Goal: Transaction & Acquisition: Download file/media

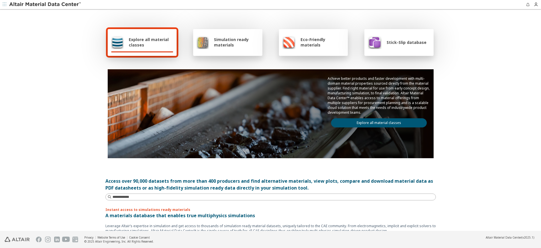
click at [228, 45] on span "Simulation ready materials" at bounding box center [236, 42] width 45 height 11
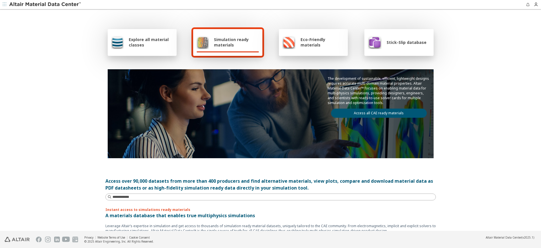
click at [371, 112] on link "Access all CAE ready materials" at bounding box center [379, 112] width 96 height 9
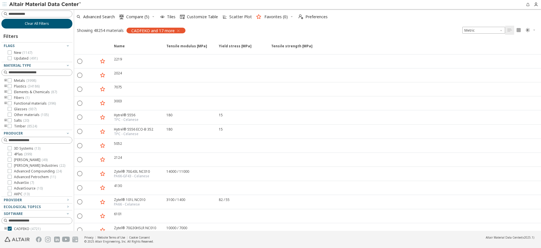
click at [49, 25] on button "Clear All Filters" at bounding box center [36, 24] width 71 height 10
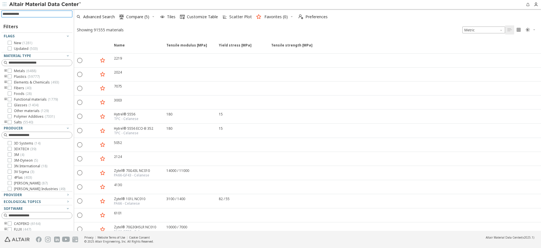
click at [44, 12] on input at bounding box center [38, 14] width 70 height 6
type input "******"
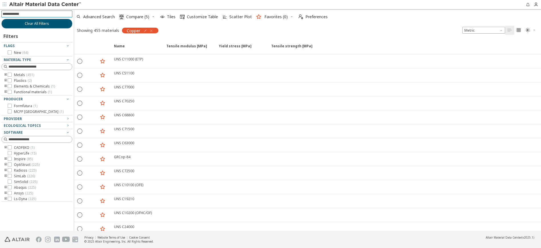
click at [5, 165] on icon "toogle group" at bounding box center [6, 164] width 4 height 5
click at [18, 176] on icon at bounding box center [18, 176] width 4 height 4
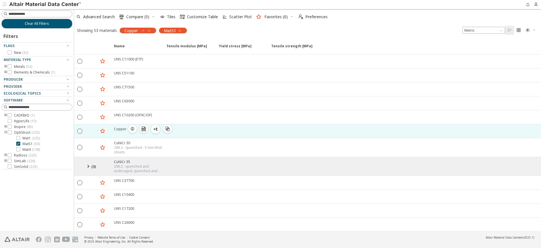
click at [114, 133] on div "Copper  " at bounding box center [136, 131] width 52 height 14
click at [118, 128] on div "Copper" at bounding box center [120, 128] width 13 height 5
click at [134, 128] on icon "button" at bounding box center [132, 128] width 5 height 5
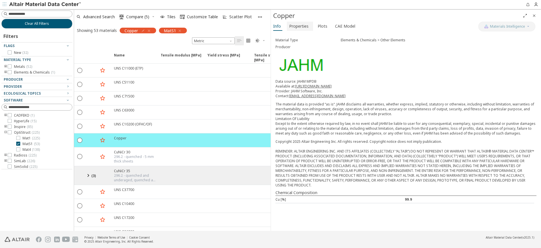
click at [297, 28] on span "Properties" at bounding box center [298, 26] width 19 height 9
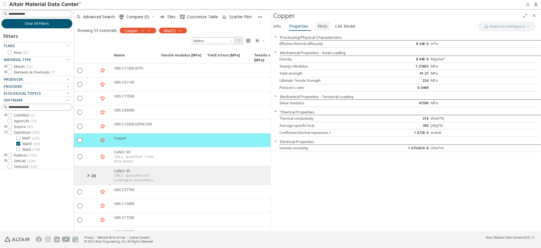
click at [322, 25] on span "Plots" at bounding box center [322, 26] width 10 height 9
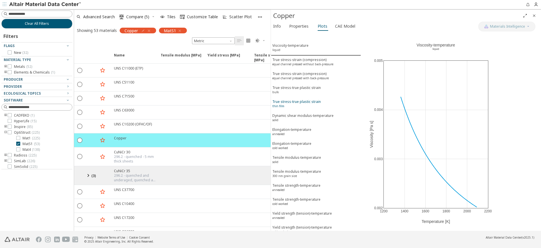
click at [320, 101] on span "True stress-true plastic strain thin film" at bounding box center [315, 104] width 87 height 11
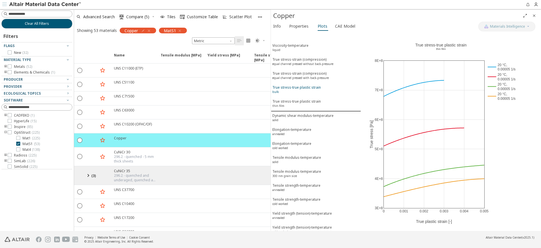
click at [313, 87] on div "True stress-true plastic strain bulk" at bounding box center [296, 90] width 48 height 11
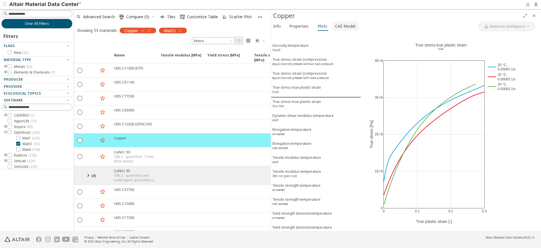
click at [339, 24] on span "CAE Model" at bounding box center [345, 26] width 20 height 9
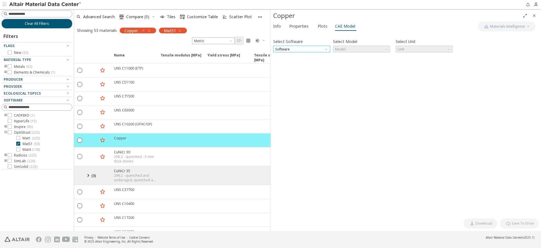
click at [323, 46] on span "Software" at bounding box center [301, 49] width 57 height 7
click at [311, 59] on button "OptiStruct" at bounding box center [301, 62] width 57 height 7
click at [356, 49] on span "Model" at bounding box center [361, 49] width 57 height 7
click at [352, 62] on span "MatS1" at bounding box center [361, 63] width 52 height 4
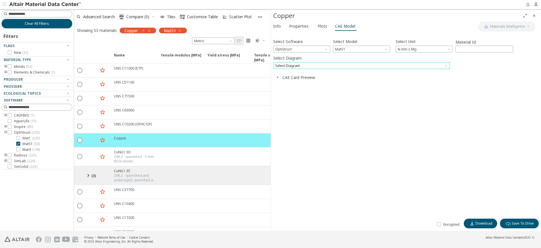
click at [415, 64] on span "Select Diagram" at bounding box center [361, 65] width 177 height 7
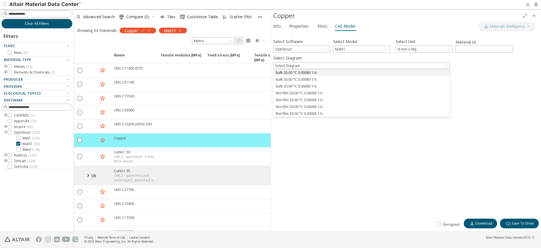
click at [286, 73] on span "bulk 20.00 °C 0.00083 1/s" at bounding box center [296, 72] width 41 height 5
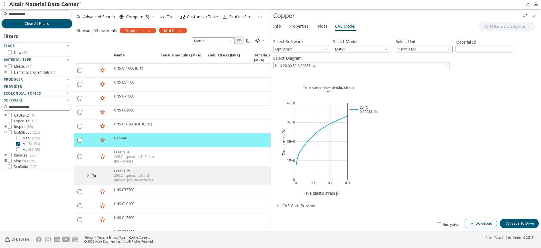
click at [480, 225] on span "Download" at bounding box center [483, 223] width 17 height 5
